Goal: Information Seeking & Learning: Learn about a topic

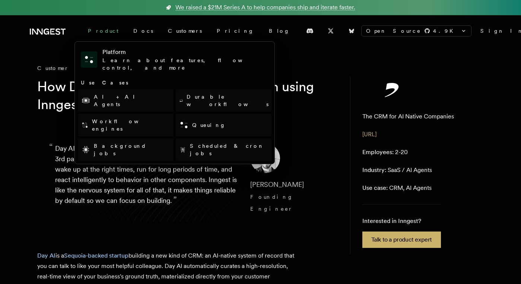
click at [101, 25] on div "Product" at bounding box center [102, 30] width 45 height 13
click at [100, 33] on div "Product" at bounding box center [102, 30] width 45 height 13
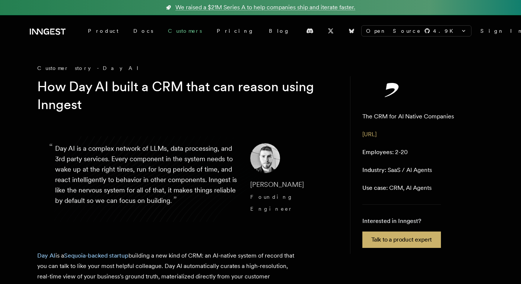
click at [161, 27] on link "Customers" at bounding box center [185, 30] width 49 height 13
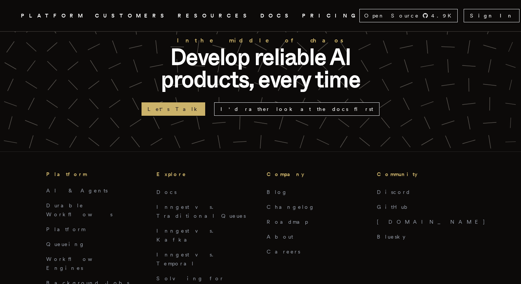
scroll to position [1789, 0]
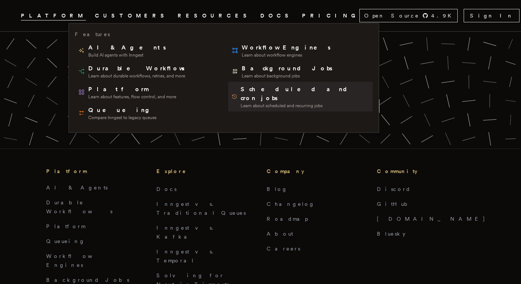
click at [248, 103] on span "Learn about scheduled and recurring jobs" at bounding box center [305, 106] width 129 height 6
